Goal: Find specific page/section: Find specific page/section

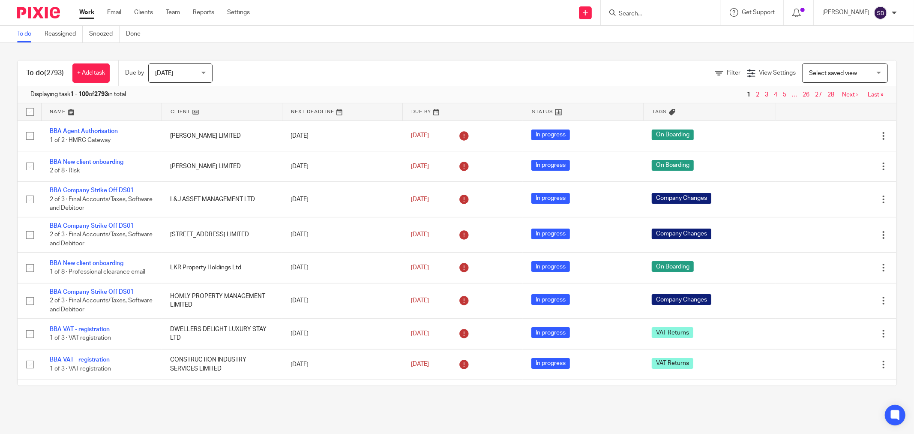
click at [639, 18] on div at bounding box center [661, 12] width 120 height 25
click at [639, 15] on input "Search" at bounding box center [656, 14] width 77 height 8
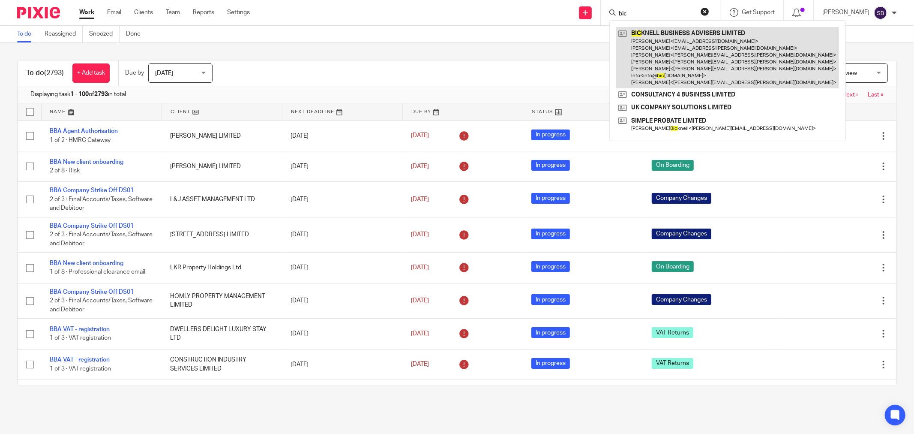
type input "bic"
click at [674, 44] on link at bounding box center [727, 57] width 223 height 61
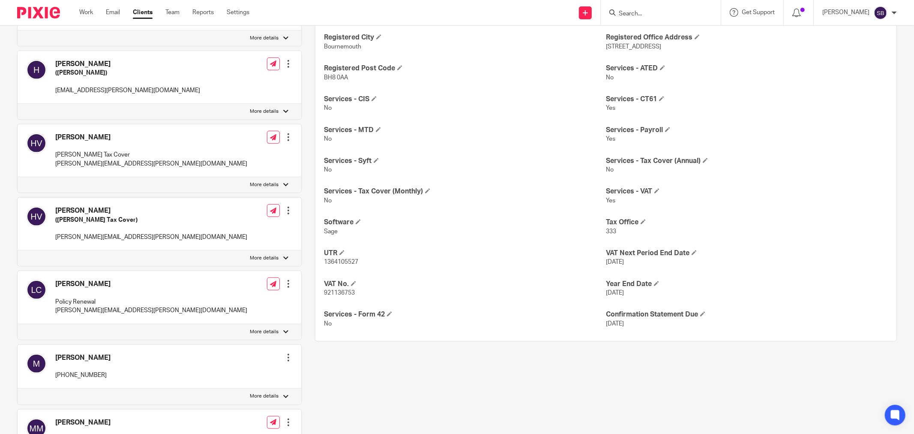
scroll to position [381, 0]
